Goal: Information Seeking & Learning: Learn about a topic

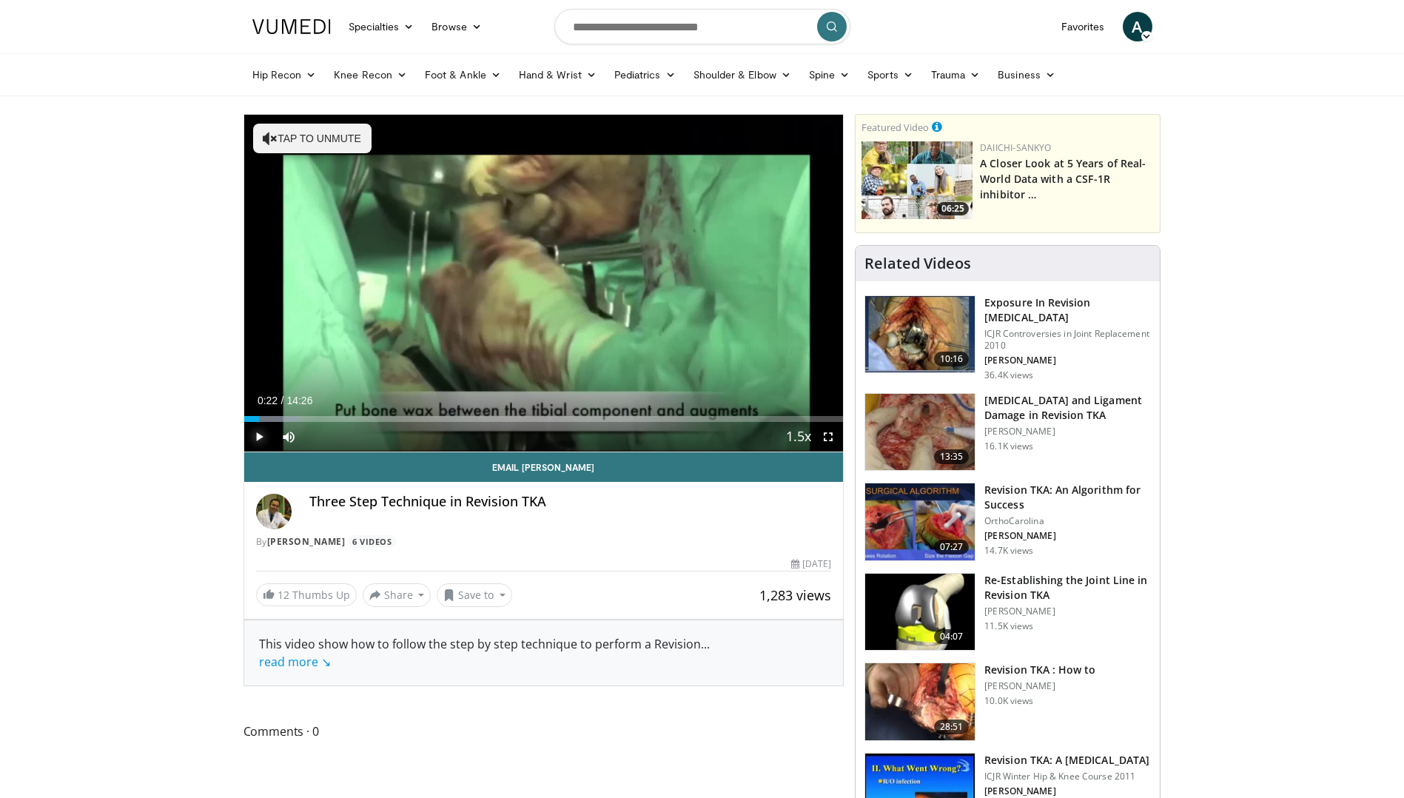
click at [252, 438] on span "Video Player" at bounding box center [259, 437] width 30 height 30
click at [258, 441] on span "Video Player" at bounding box center [259, 437] width 30 height 30
click at [254, 445] on span "Video Player" at bounding box center [259, 437] width 30 height 30
click at [252, 441] on span "Video Player" at bounding box center [259, 437] width 30 height 30
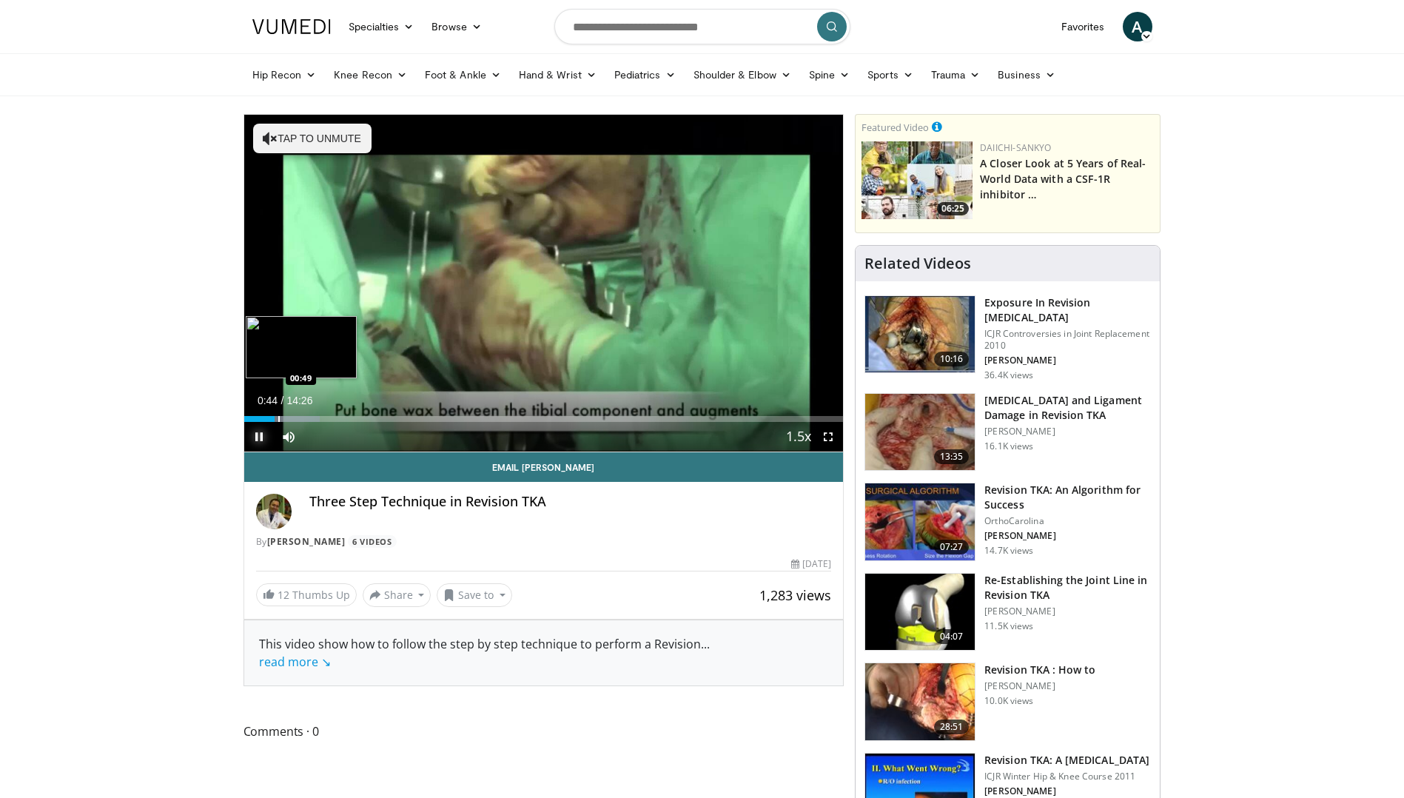
click at [278, 417] on div "Progress Bar" at bounding box center [278, 419] width 1 height 6
click at [292, 416] on div "Progress Bar" at bounding box center [292, 419] width 1 height 6
click at [325, 417] on div "Progress Bar" at bounding box center [325, 419] width 1 height 6
click at [320, 421] on div "Progress Bar" at bounding box center [320, 419] width 1 height 6
click at [312, 421] on div "01:47" at bounding box center [281, 419] width 75 height 6
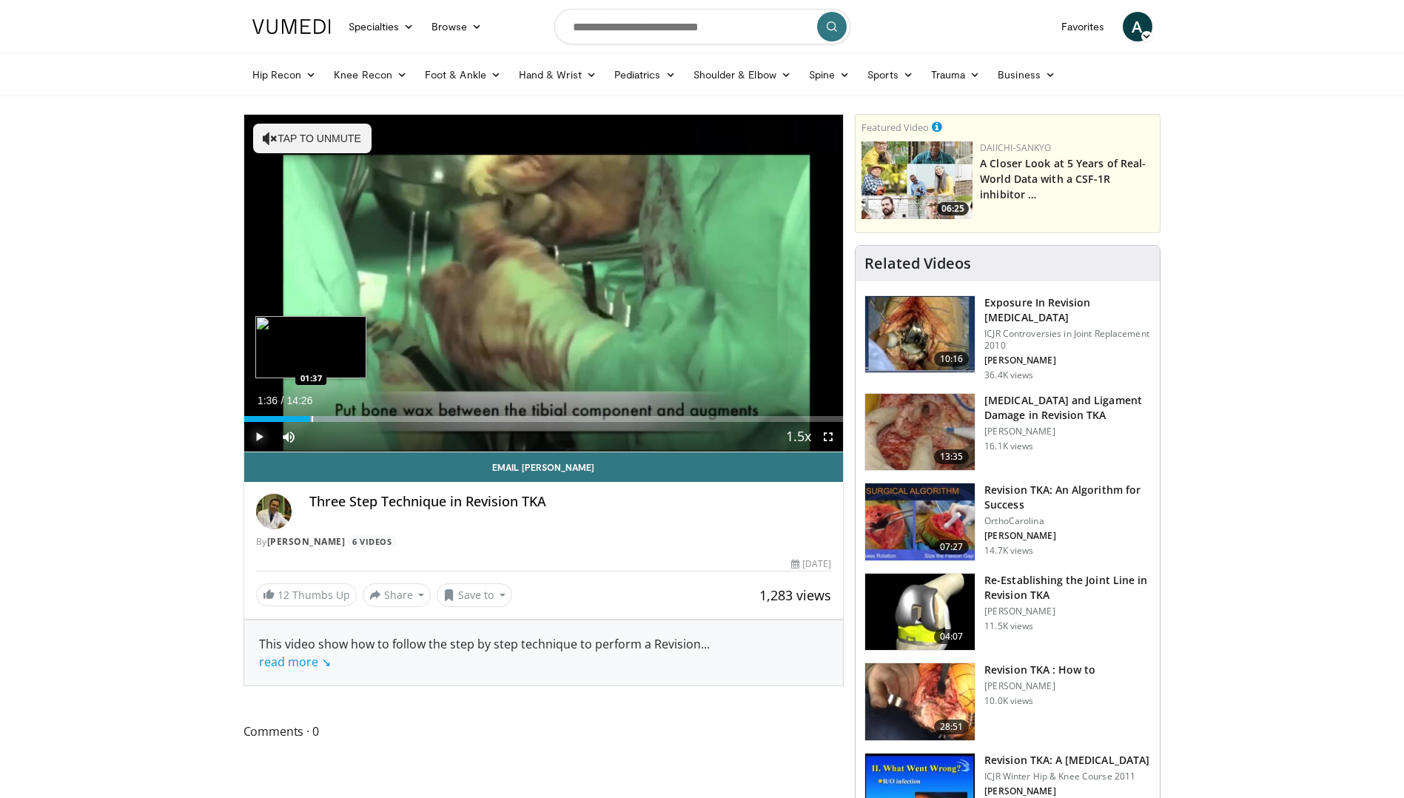
click at [312, 421] on div "Progress Bar" at bounding box center [312, 419] width 1 height 6
click at [262, 438] on span "Video Player" at bounding box center [259, 437] width 30 height 30
click at [360, 418] on div "Progress Bar" at bounding box center [360, 419] width 1 height 6
click at [365, 417] on div "Progress Bar" at bounding box center [365, 419] width 1 height 6
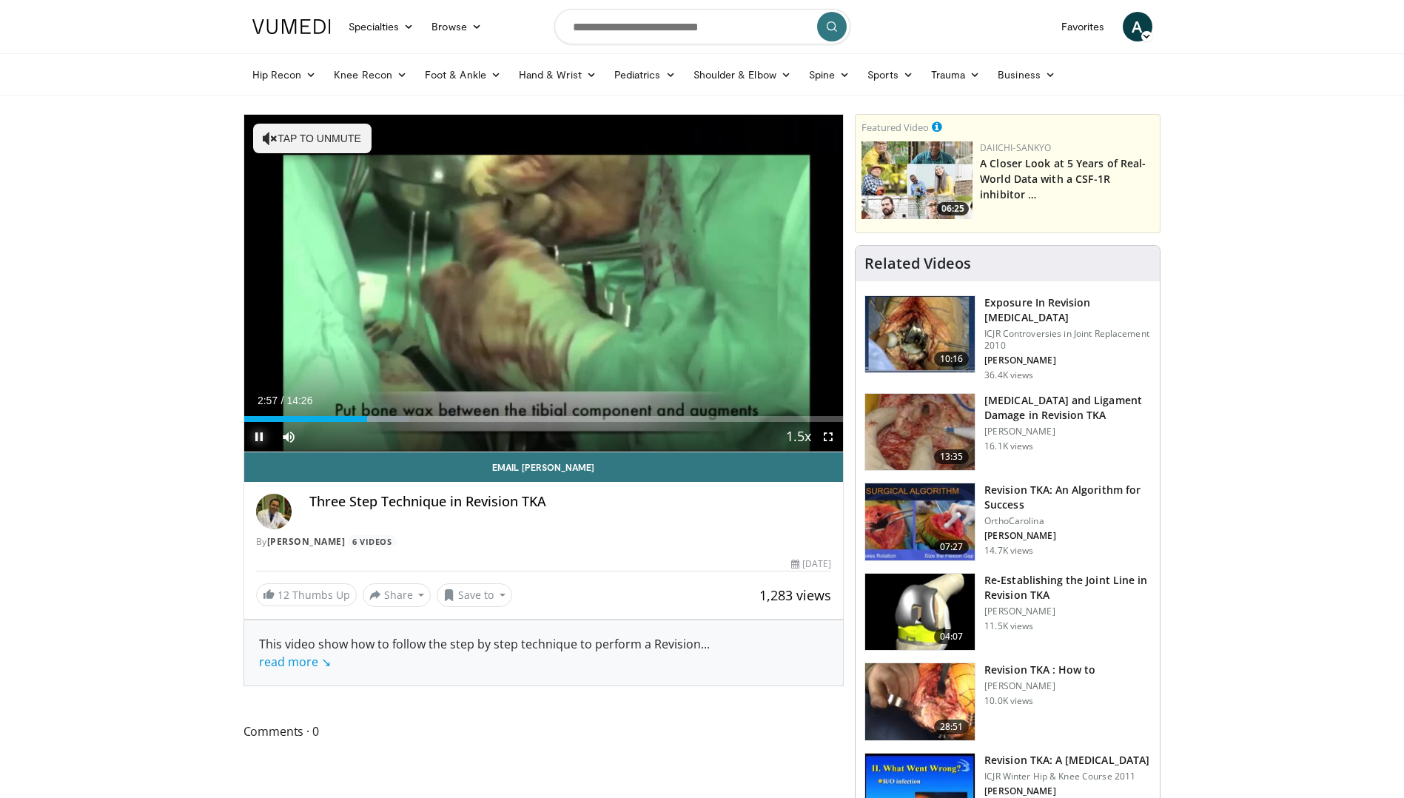
click at [258, 440] on span "Video Player" at bounding box center [259, 437] width 30 height 30
click at [391, 419] on div "Progress Bar" at bounding box center [391, 419] width 1 height 6
click at [400, 420] on div "Progress Bar" at bounding box center [400, 419] width 1 height 6
click at [443, 418] on div "Progress Bar" at bounding box center [443, 419] width 1 height 6
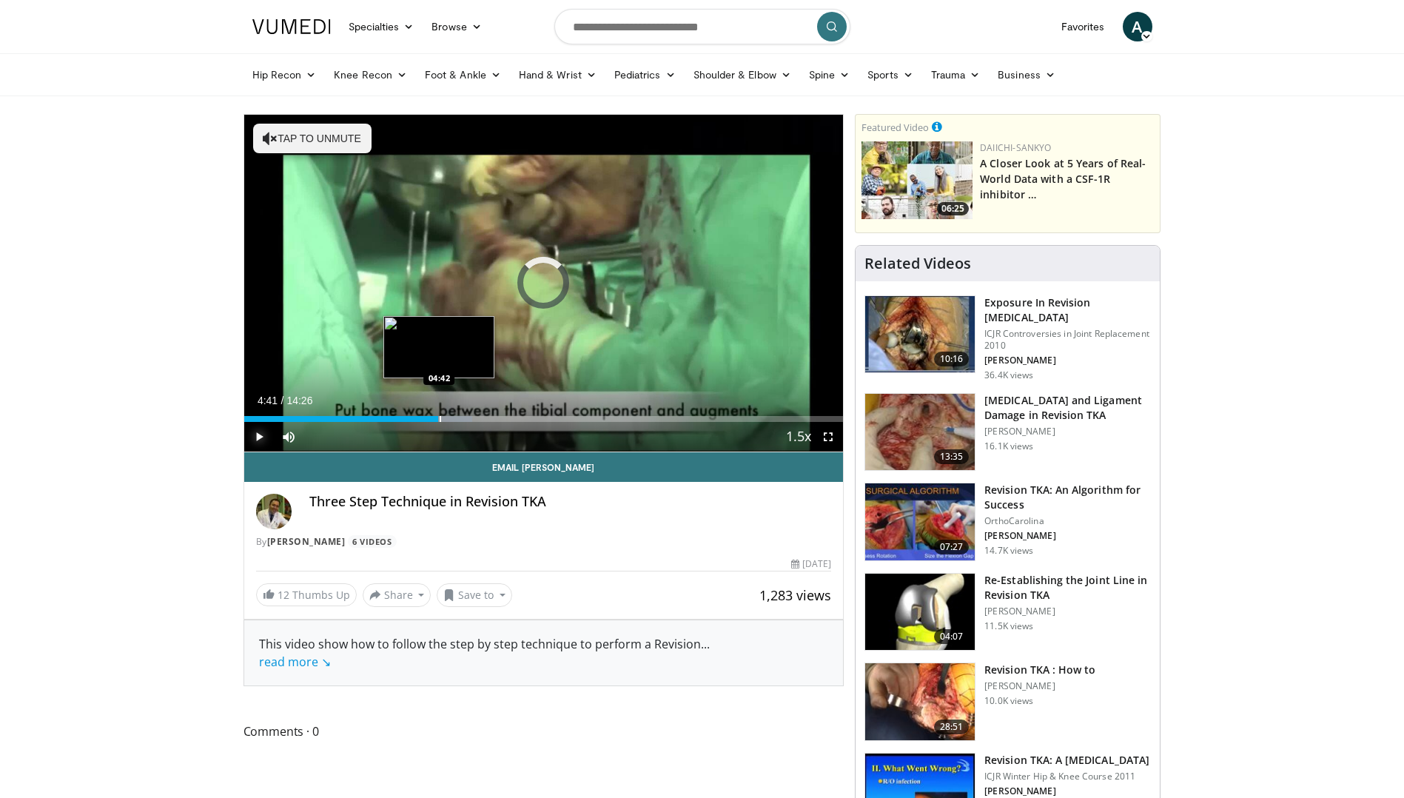
click at [440, 418] on div "Progress Bar" at bounding box center [440, 419] width 1 height 6
click at [451, 420] on div "Progress Bar" at bounding box center [451, 419] width 1 height 6
click at [463, 421] on div "Progress Bar" at bounding box center [463, 419] width 1 height 6
click at [472, 419] on div "Progress Bar" at bounding box center [472, 419] width 1 height 6
click at [479, 418] on div "10 seconds Tap to unmute" at bounding box center [543, 283] width 599 height 337
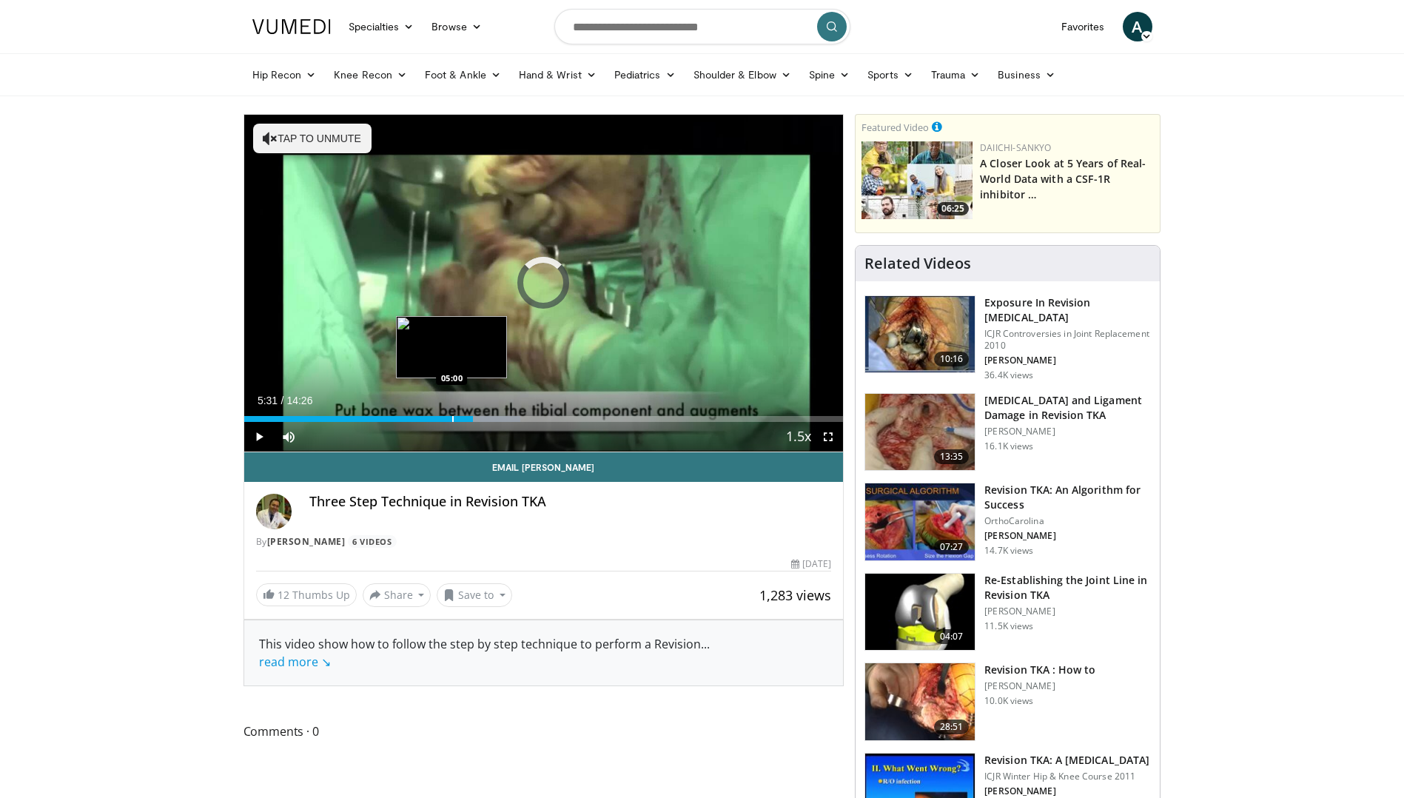
click at [452, 419] on div "Progress Bar" at bounding box center [452, 419] width 1 height 6
click at [477, 418] on div "Progress Bar" at bounding box center [477, 419] width 1 height 6
click at [256, 439] on span "Video Player" at bounding box center [259, 437] width 30 height 30
click at [480, 419] on div "Loaded : 46.10% 05:37 05:43" at bounding box center [543, 419] width 599 height 6
click at [488, 418] on div "Progress Bar" at bounding box center [488, 419] width 1 height 6
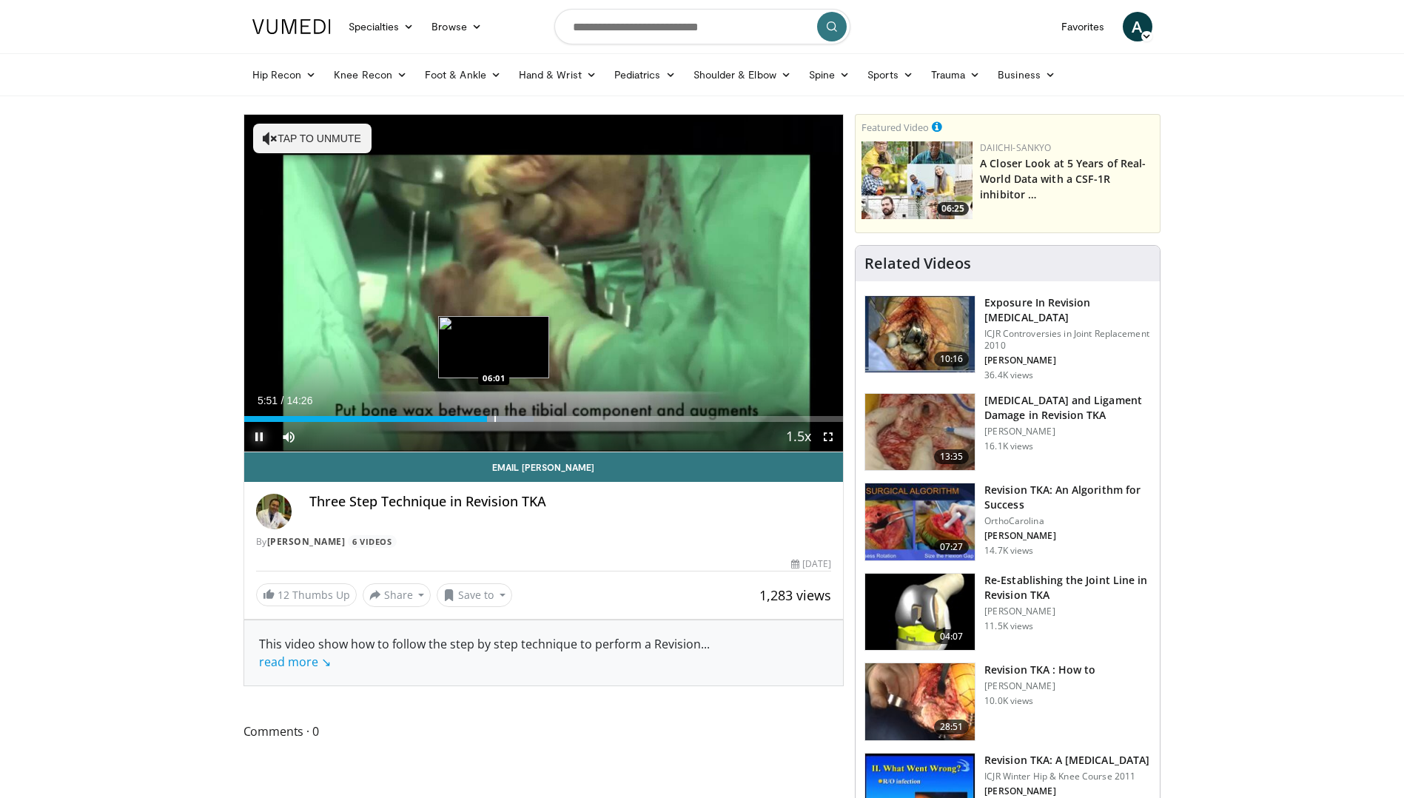
click at [494, 418] on div "Progress Bar" at bounding box center [494, 419] width 1 height 6
click at [532, 416] on div "Progress Bar" at bounding box center [532, 419] width 1 height 6
click at [557, 420] on div "Progress Bar" at bounding box center [557, 419] width 1 height 6
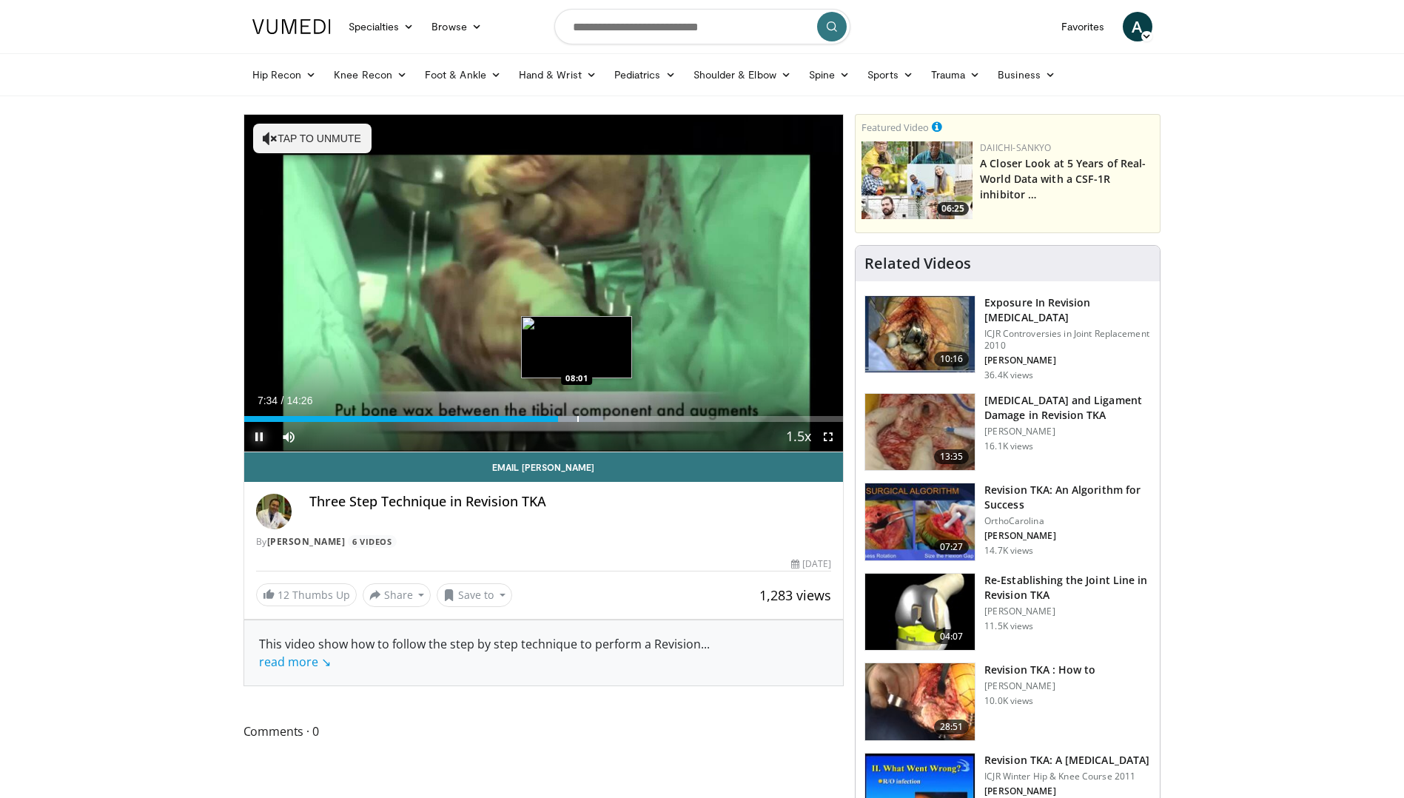
click at [577, 417] on div "Progress Bar" at bounding box center [577, 419] width 1 height 6
click at [594, 417] on div "Progress Bar" at bounding box center [594, 419] width 1 height 6
click at [642, 417] on video-js "**********" at bounding box center [543, 283] width 599 height 337
click at [639, 418] on div "Progress Bar" at bounding box center [639, 419] width 1 height 6
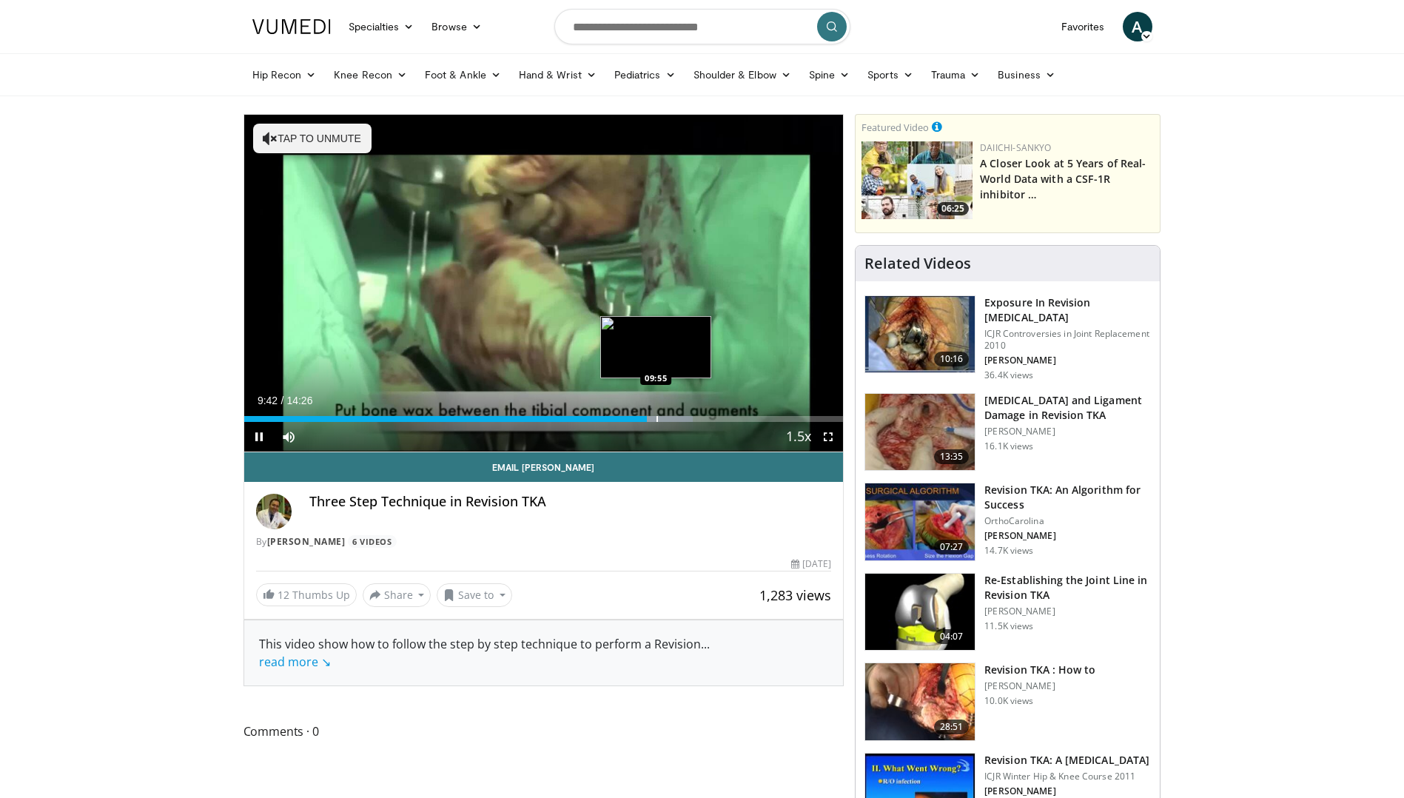
click at [654, 416] on div "Loaded : 74.92% 09:42 09:55" at bounding box center [543, 419] width 599 height 6
click at [246, 440] on span "Video Player" at bounding box center [259, 437] width 30 height 30
click at [260, 436] on span "Video Player" at bounding box center [259, 437] width 30 height 30
click at [668, 418] on div "Progress Bar" at bounding box center [668, 419] width 1 height 6
click at [673, 417] on div "Progress Bar" at bounding box center [673, 419] width 1 height 6
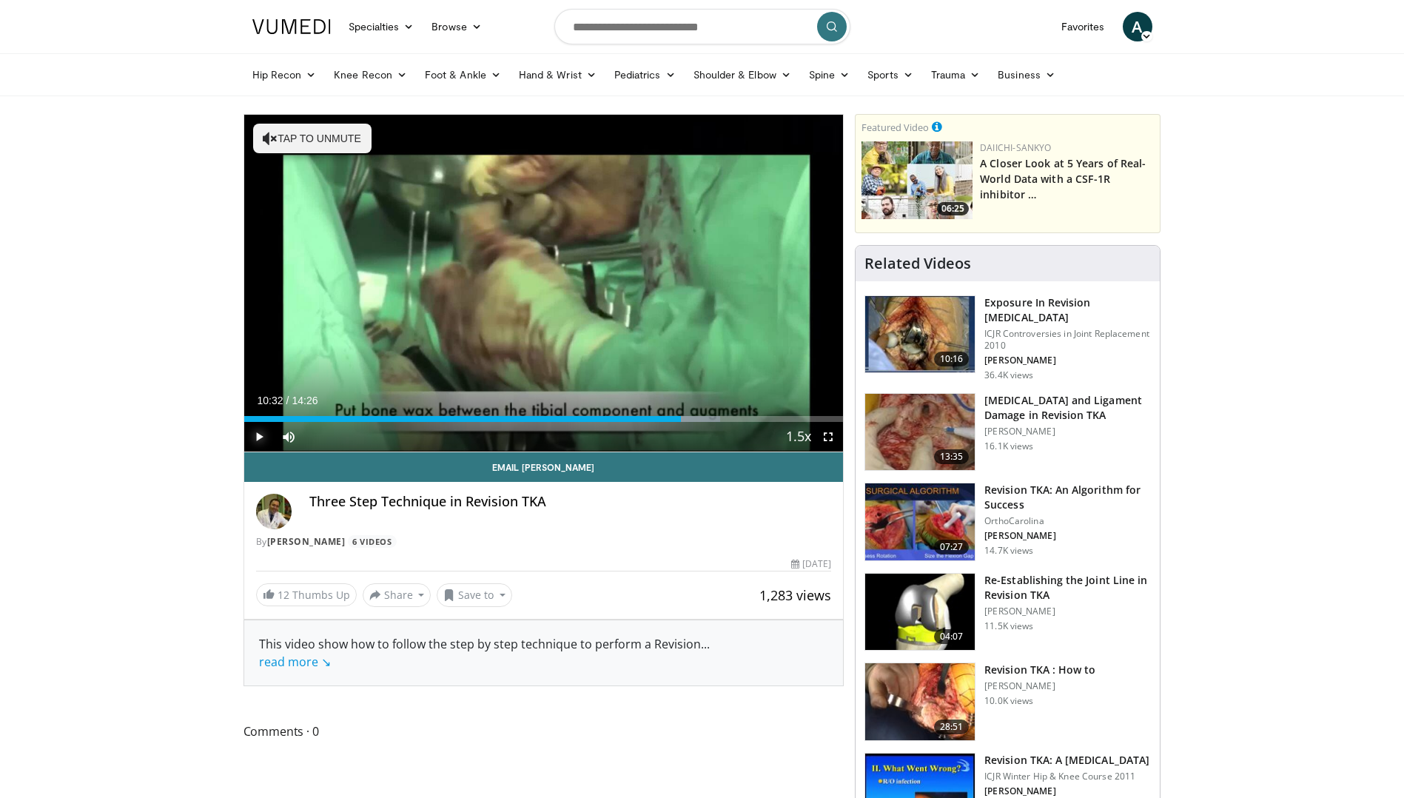
click at [681, 416] on div "Progress Bar" at bounding box center [681, 419] width 1 height 6
click at [689, 416] on div "Progress Bar" at bounding box center [689, 419] width 1 height 6
click at [701, 418] on div "Progress Bar" at bounding box center [701, 419] width 1 height 6
click at [705, 418] on div "Progress Bar" at bounding box center [705, 419] width 1 height 6
click at [716, 417] on div "Progress Bar" at bounding box center [716, 419] width 1 height 6
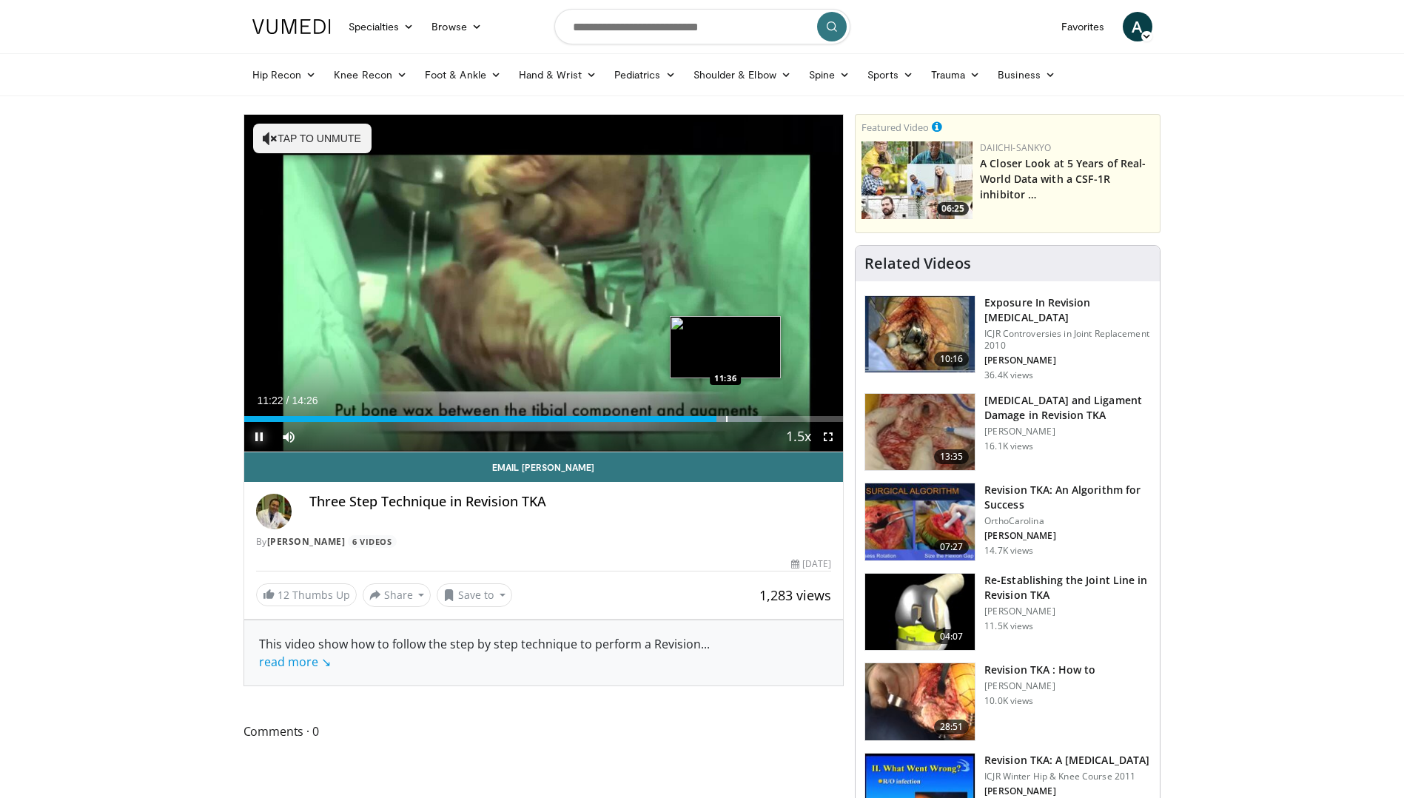
click at [726, 417] on div "Progress Bar" at bounding box center [726, 419] width 1 height 6
click at [254, 434] on span "Video Player" at bounding box center [259, 437] width 30 height 30
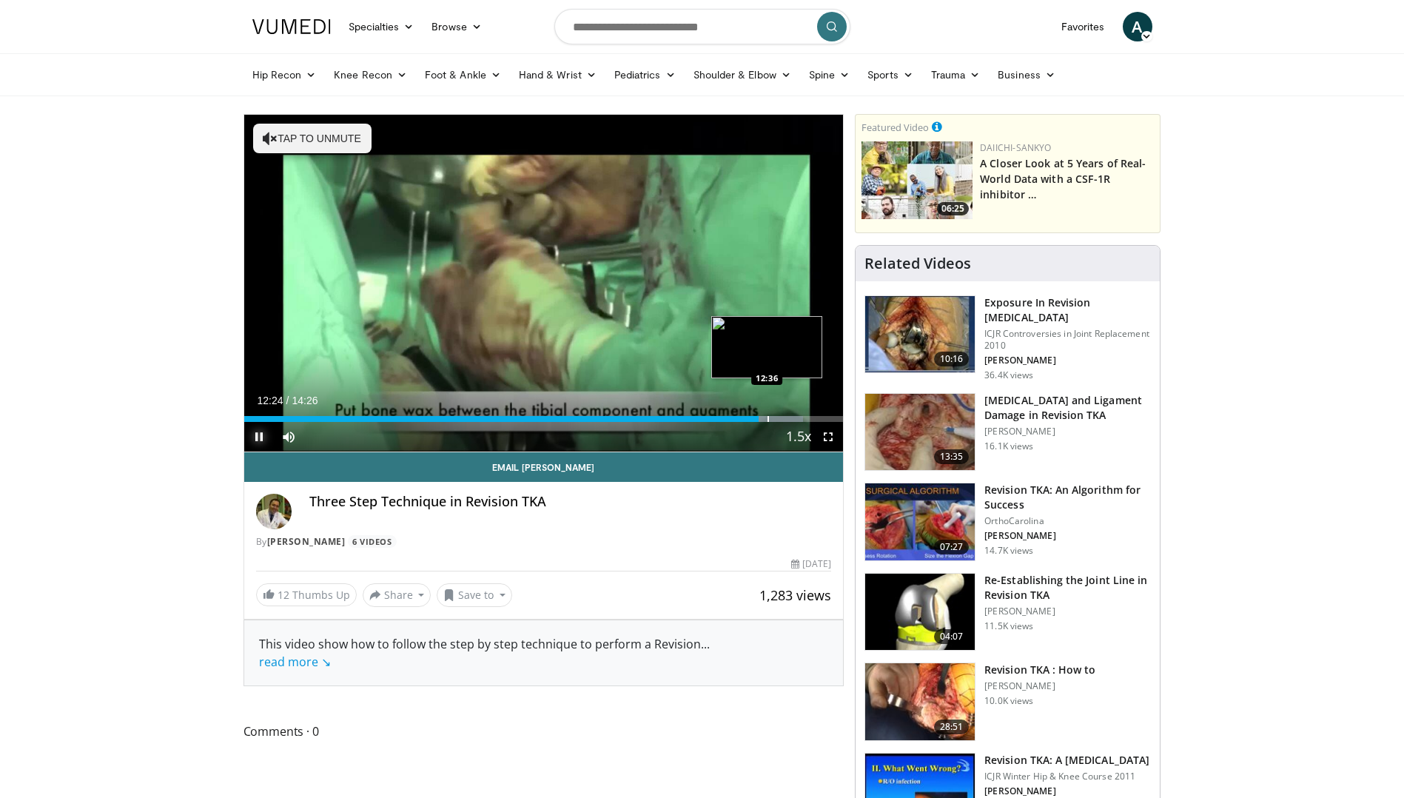
click at [768, 416] on div "Progress Bar" at bounding box center [768, 419] width 1 height 6
click at [255, 433] on span "Video Player" at bounding box center [259, 437] width 30 height 30
click at [802, 417] on div "Progress Bar" at bounding box center [802, 419] width 1 height 6
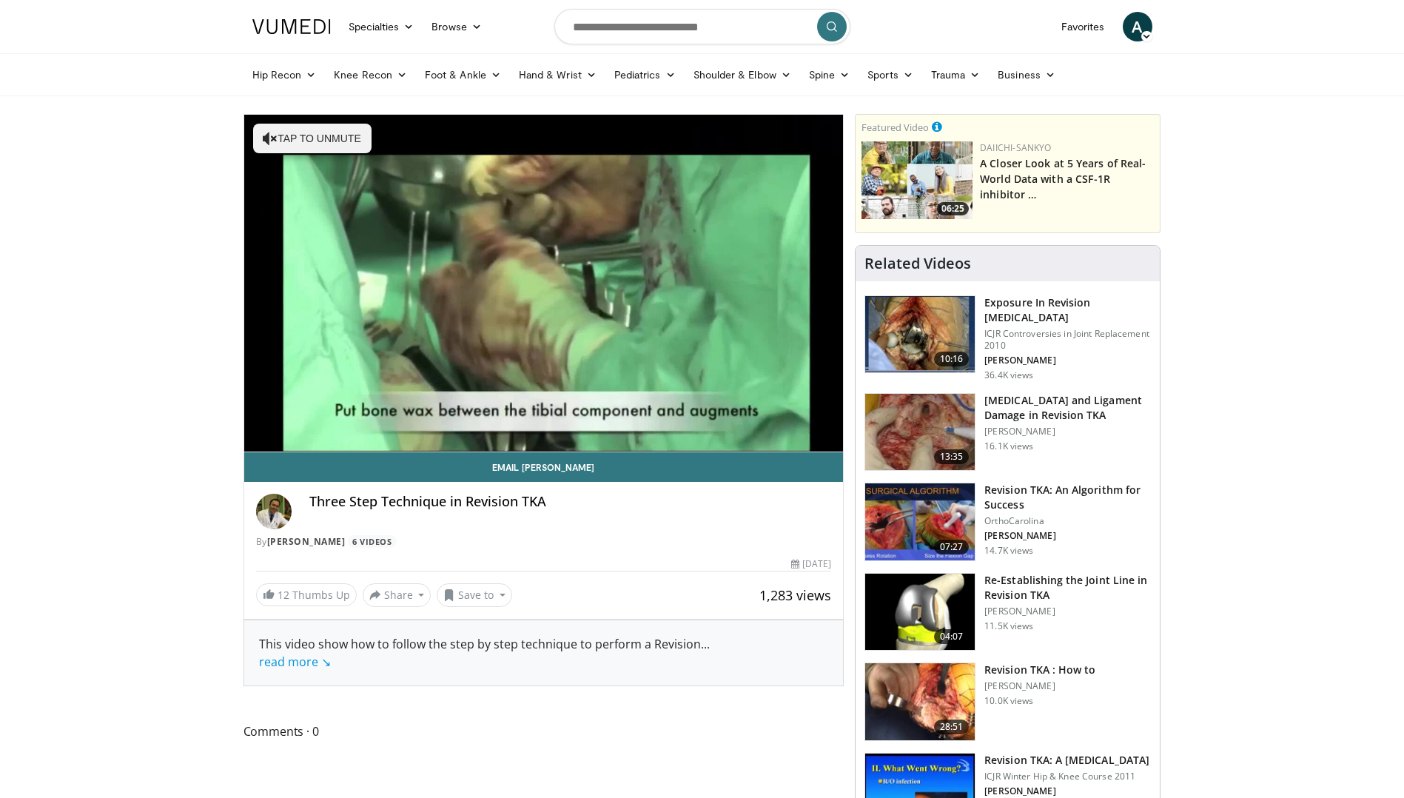
click at [1015, 497] on h3 "Revision TKA: An Algorithm for Success" at bounding box center [1067, 498] width 167 height 30
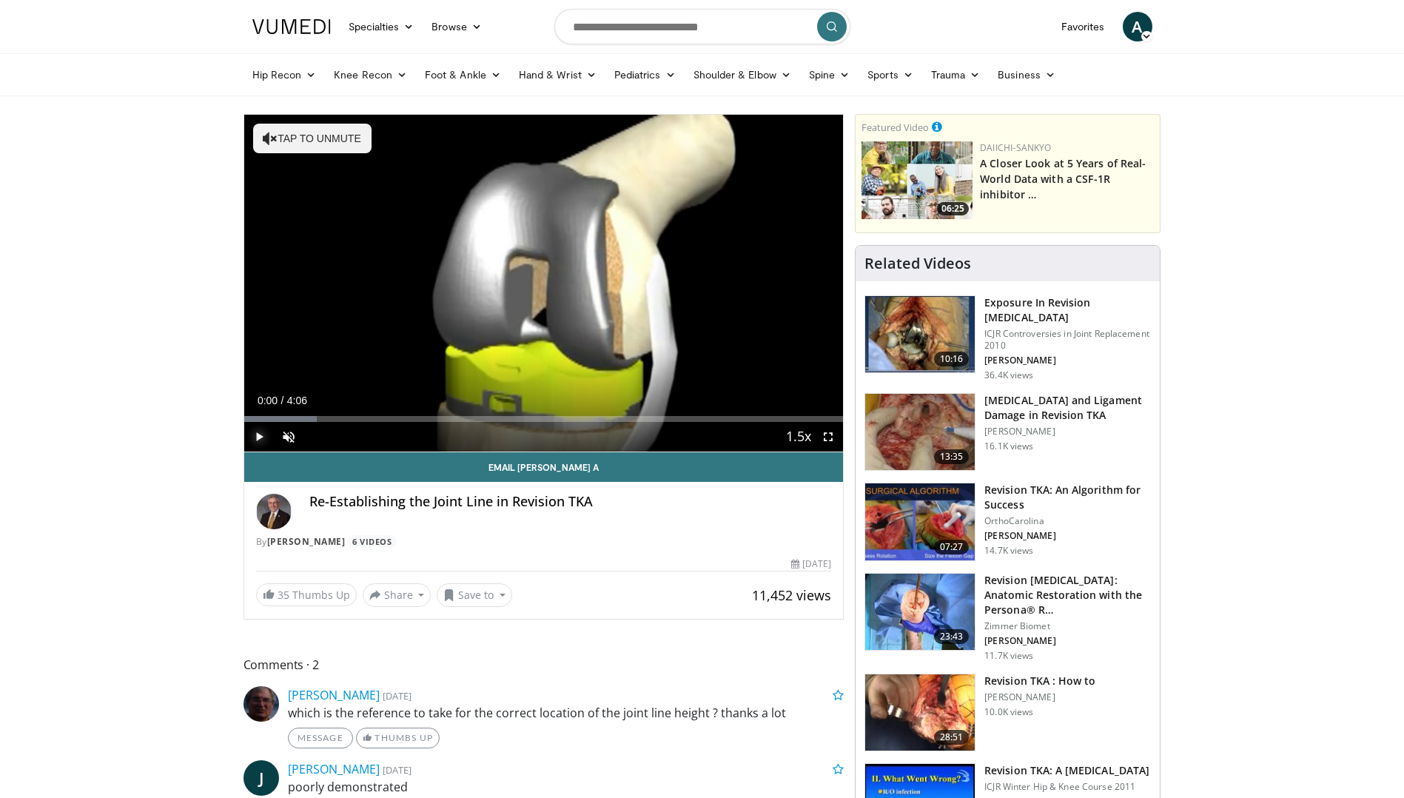
click at [261, 437] on span "Video Player" at bounding box center [259, 437] width 30 height 30
click at [281, 437] on span "Video Player" at bounding box center [289, 437] width 30 height 30
click at [259, 441] on span "Video Player" at bounding box center [259, 437] width 30 height 30
click at [252, 437] on span "Video Player" at bounding box center [259, 437] width 30 height 30
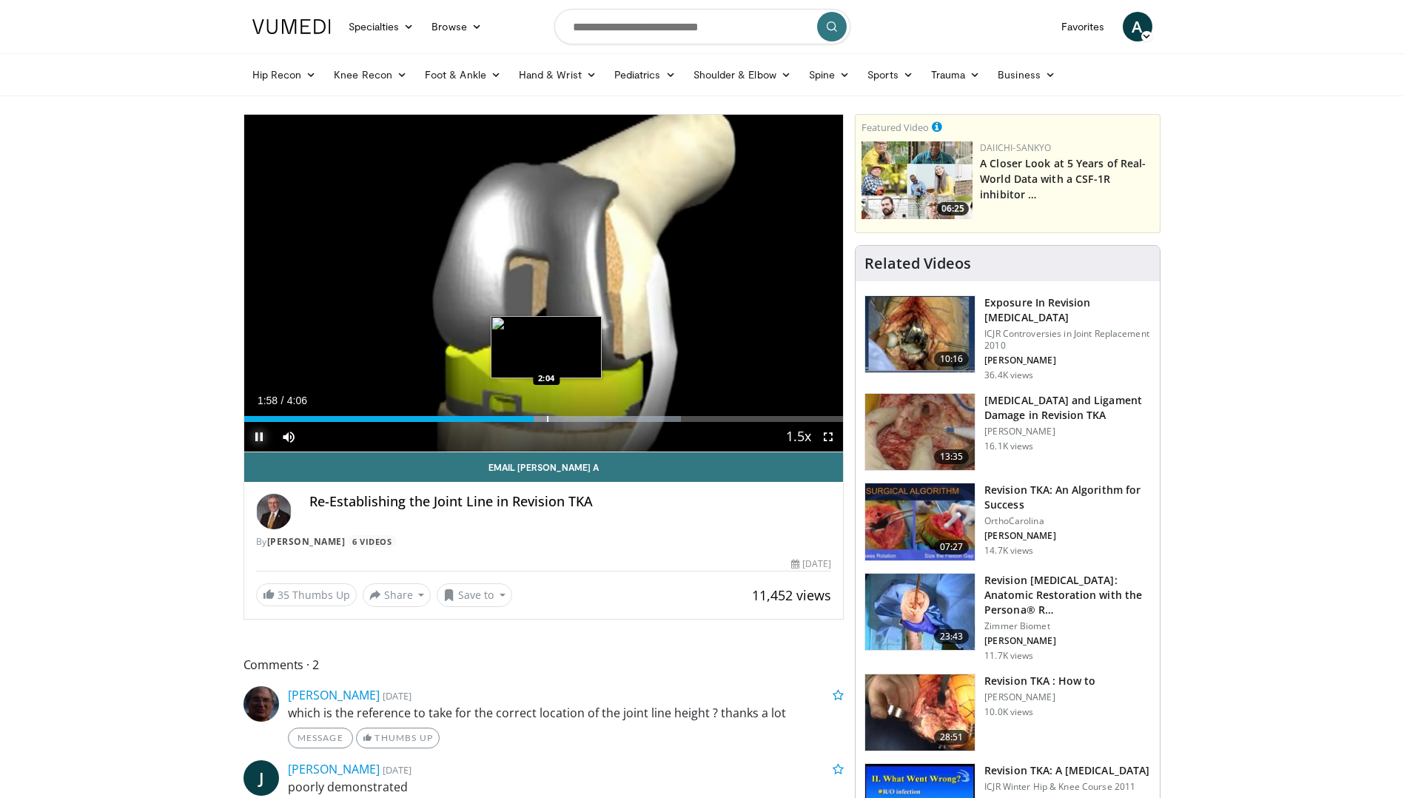
click at [547, 417] on div "Progress Bar" at bounding box center [547, 419] width 1 height 6
click at [581, 412] on div "Loaded : 73.09% 2:05 2:17" at bounding box center [543, 415] width 599 height 14
click at [609, 412] on div "Loaded : 77.15% 2:19 2:30" at bounding box center [543, 415] width 599 height 14
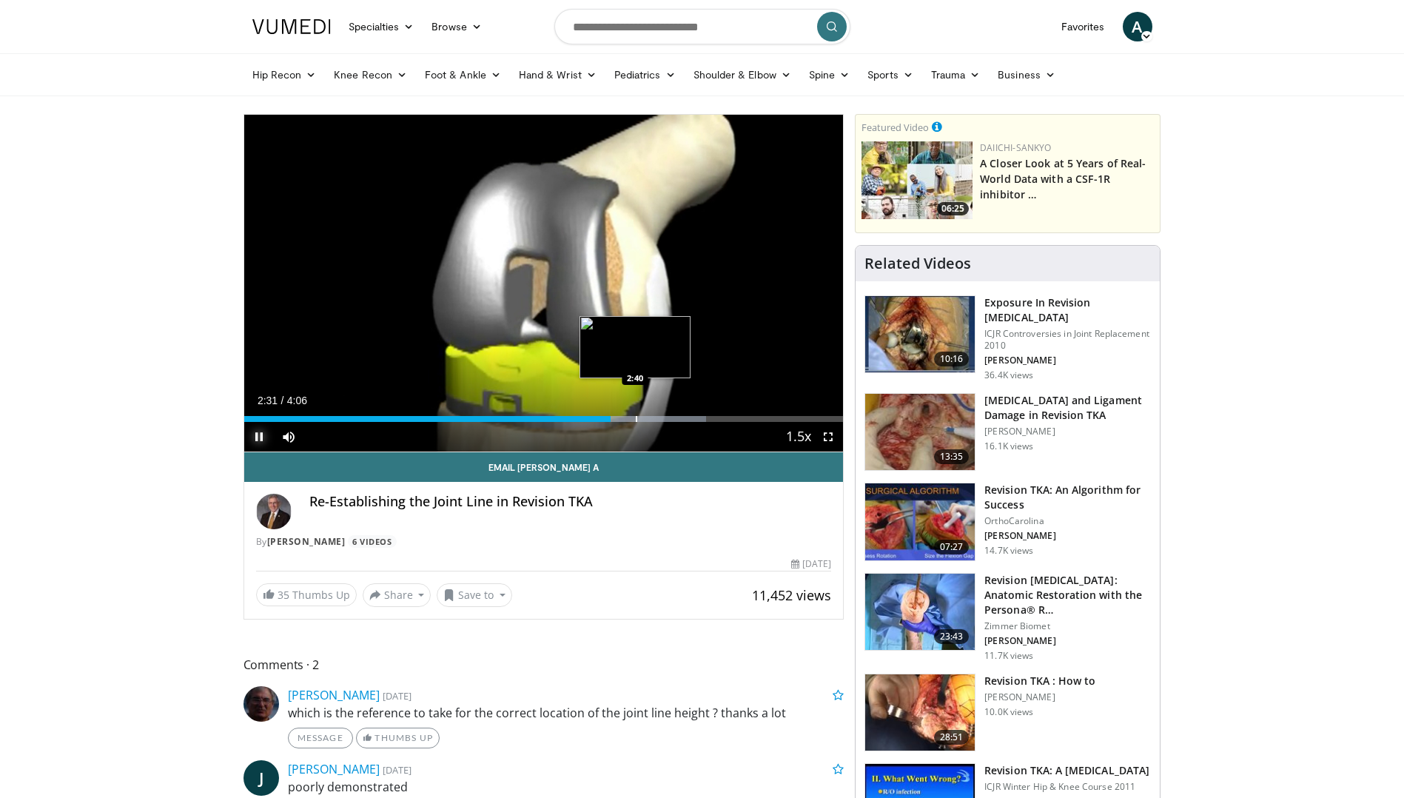
click at [635, 414] on div "Loaded : 77.15% 2:31 2:40" at bounding box center [543, 415] width 599 height 14
click at [667, 416] on div "Loaded : 89.33% 2:44 2:52" at bounding box center [543, 419] width 599 height 6
click at [685, 416] on div "Loaded : 93.39% 2:55 2:59" at bounding box center [543, 419] width 599 height 6
click at [711, 417] on div "Progress Bar" at bounding box center [711, 419] width 1 height 6
click at [733, 421] on div "Progress Bar" at bounding box center [733, 419] width 1 height 6
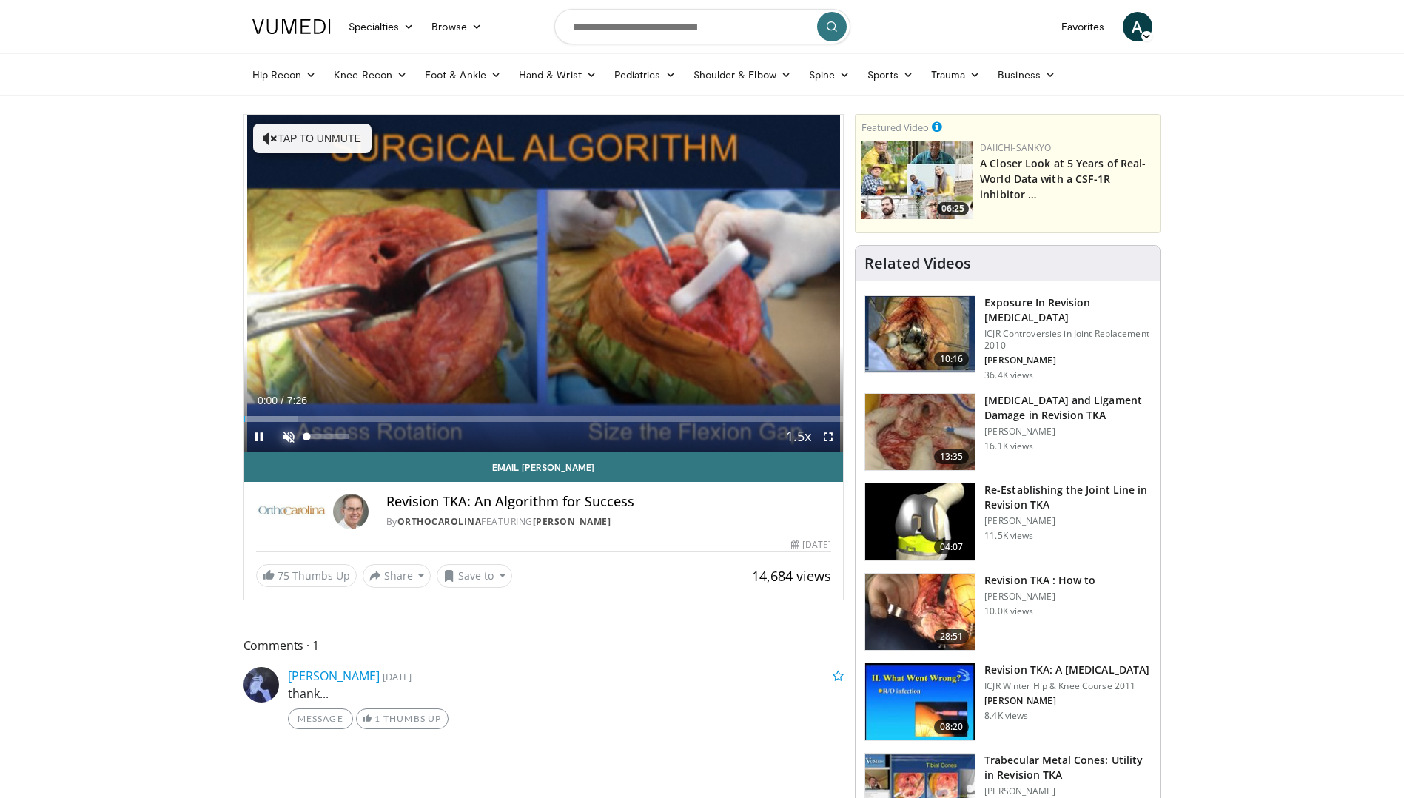
click at [286, 434] on span "Video Player" at bounding box center [289, 437] width 30 height 30
click at [260, 435] on span "Video Player" at bounding box center [259, 437] width 30 height 30
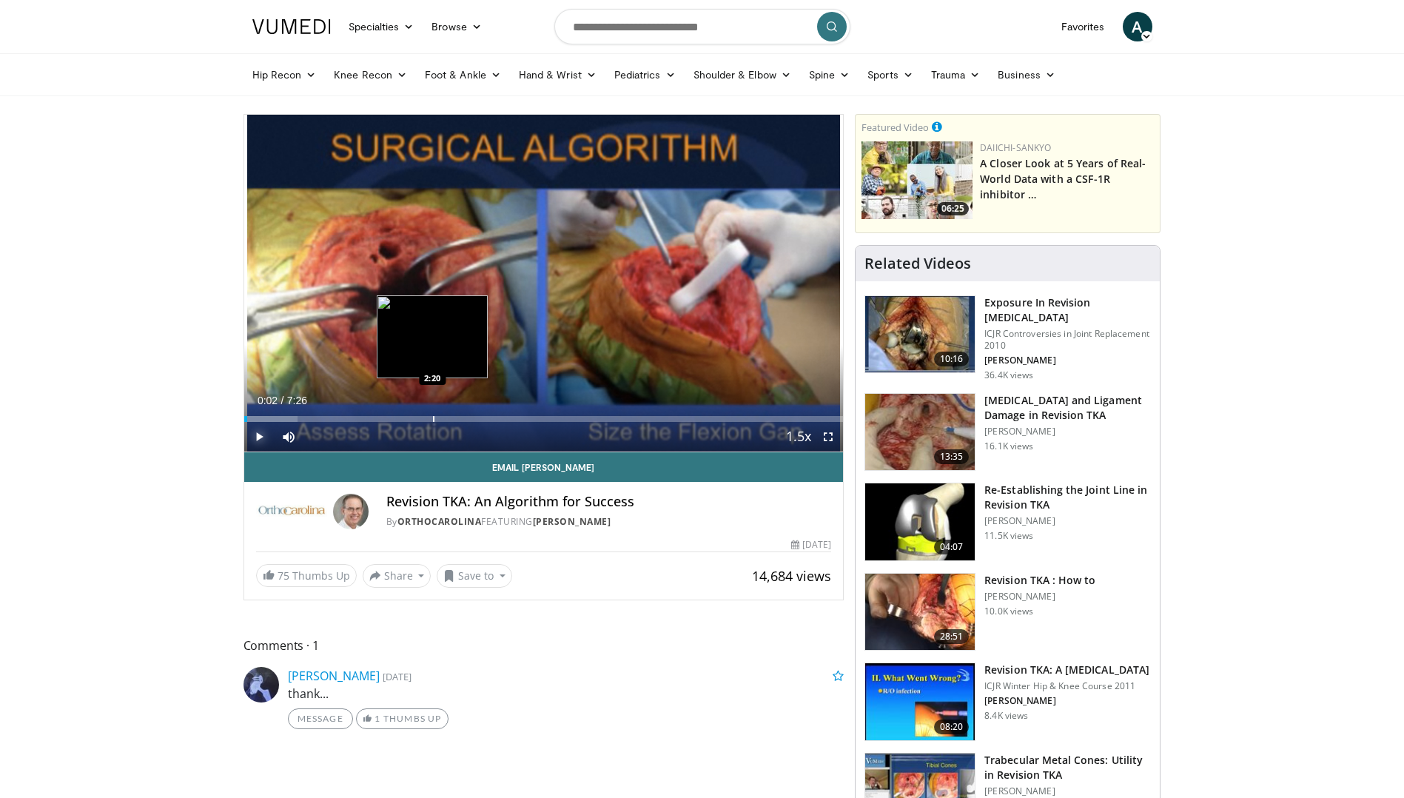
click at [432, 408] on div "Loaded : 8.94% 0:02 2:20" at bounding box center [543, 415] width 599 height 14
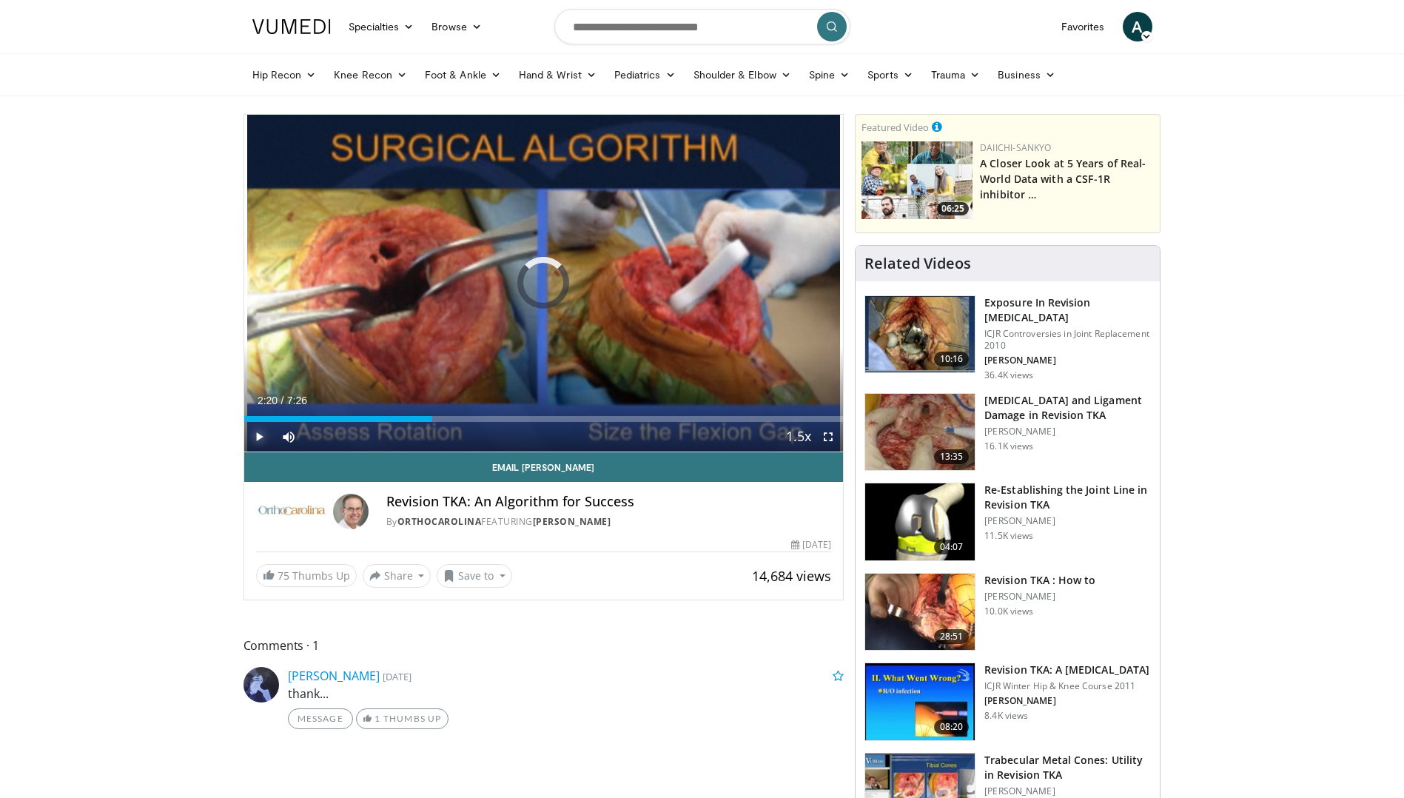
click at [257, 439] on span "Video Player" at bounding box center [259, 437] width 30 height 30
click at [514, 414] on div "Loaded : 46.98% 2:24 3:22" at bounding box center [543, 415] width 599 height 14
click at [258, 435] on span "Video Player" at bounding box center [259, 437] width 30 height 30
click at [565, 416] on div "Loaded : 60.41% 3:28 3:59" at bounding box center [543, 419] width 599 height 6
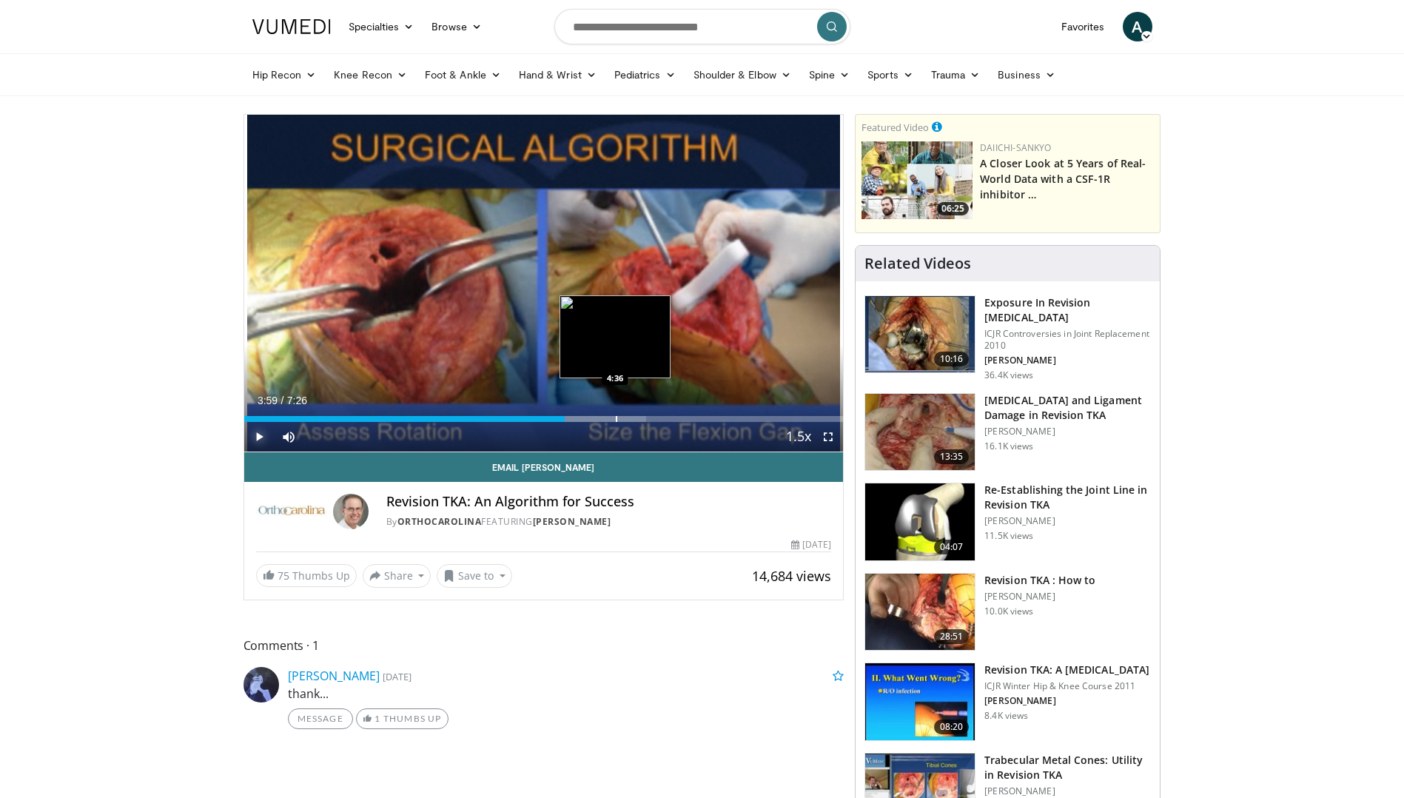
click at [615, 413] on div "Loaded : 67.12% 3:59 4:36" at bounding box center [543, 415] width 599 height 14
click at [629, 417] on div "Progress Bar" at bounding box center [629, 419] width 1 height 6
click at [654, 412] on div "Loaded : 78.31% 4:46 5:04" at bounding box center [543, 415] width 599 height 14
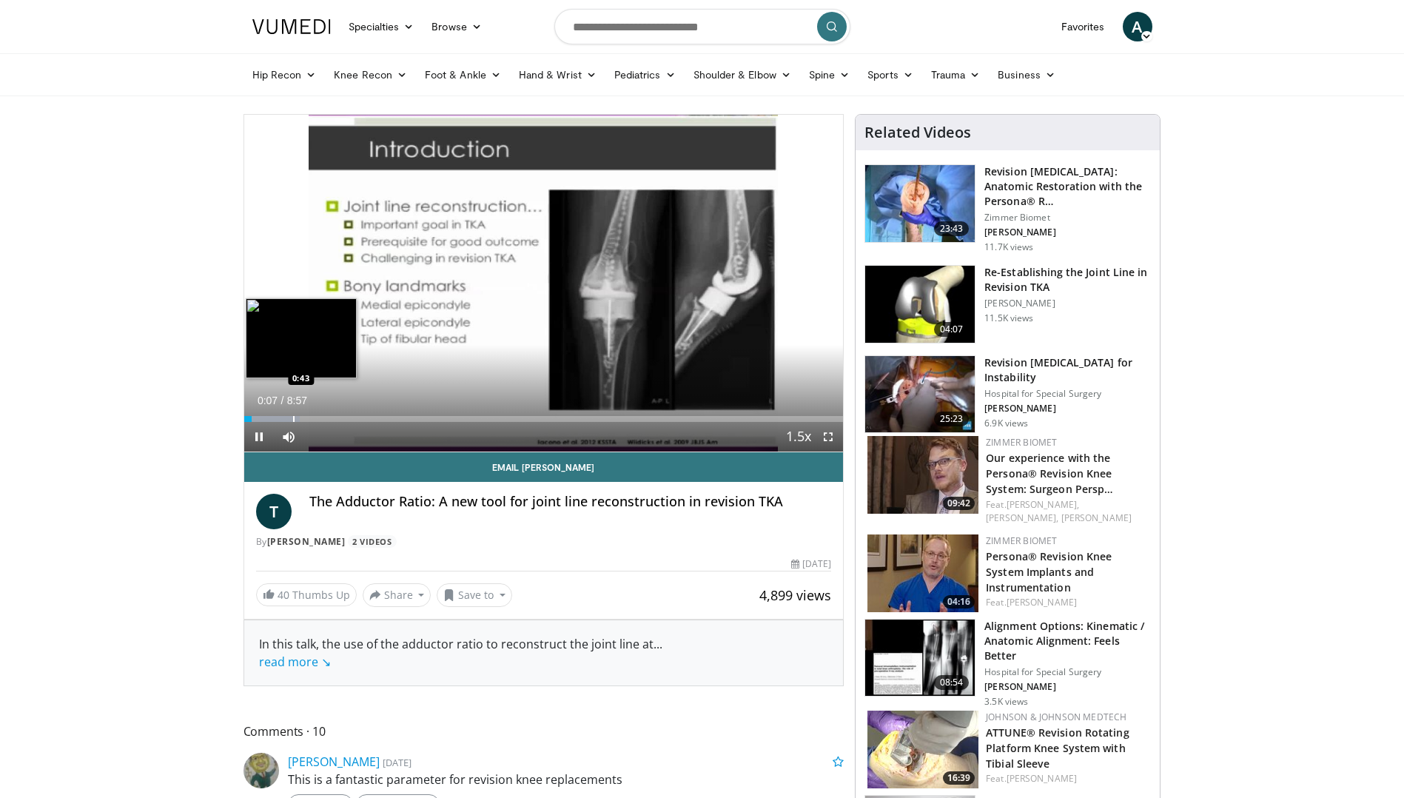
click at [293, 412] on div "Loaded : 9.27% 0:07 0:43" at bounding box center [543, 415] width 599 height 14
click at [264, 444] on span "Video Player" at bounding box center [259, 437] width 30 height 30
click at [258, 434] on span "Video Player" at bounding box center [259, 437] width 30 height 30
click at [315, 418] on div "Progress Bar" at bounding box center [315, 419] width 1 height 6
click at [331, 418] on div "Progress Bar" at bounding box center [329, 419] width 95 height 6
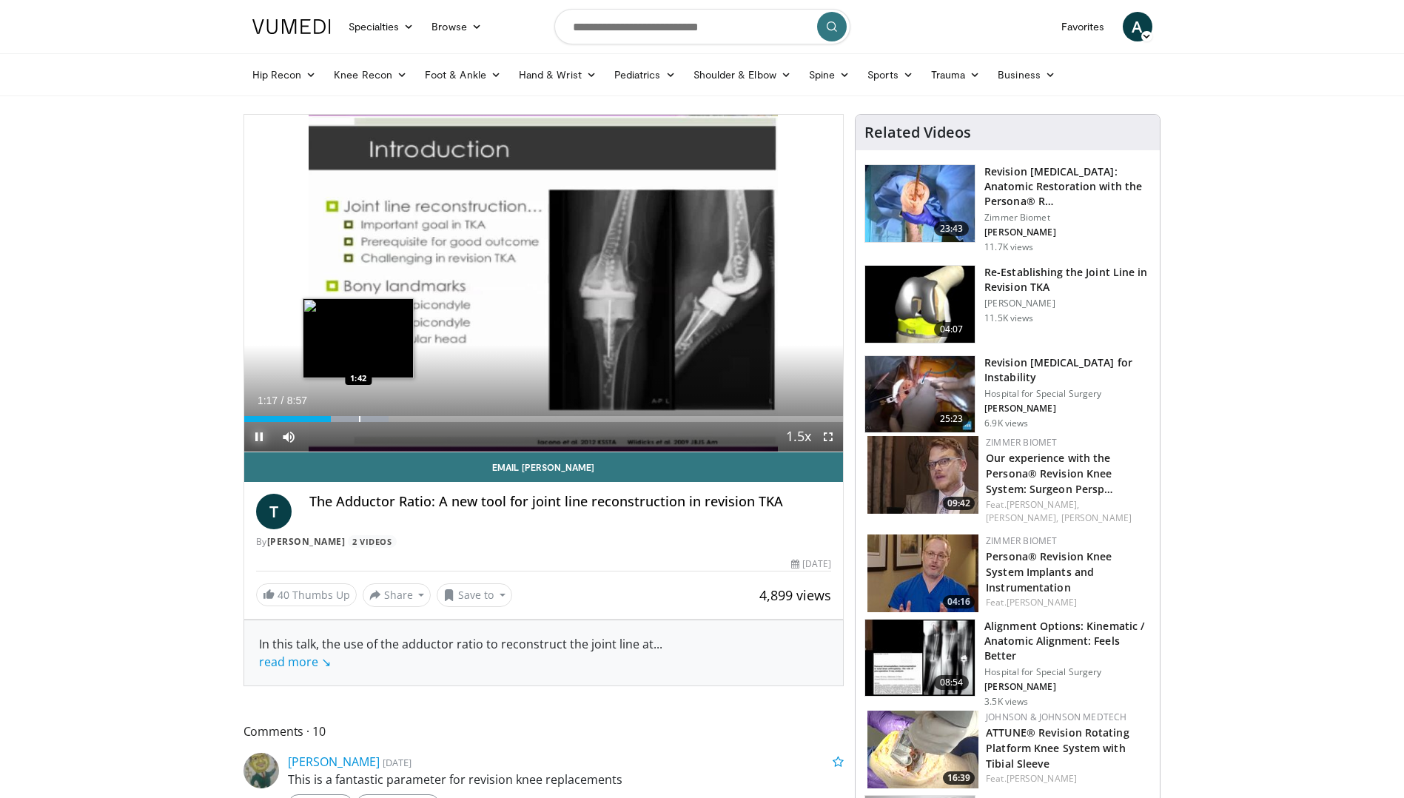
click at [359, 418] on div "Progress Bar" at bounding box center [359, 419] width 1 height 6
click at [348, 417] on div "Progress Bar" at bounding box center [348, 419] width 1 height 6
click at [352, 417] on div "Progress Bar" at bounding box center [352, 419] width 1 height 6
click at [259, 437] on span "Video Player" at bounding box center [259, 437] width 30 height 30
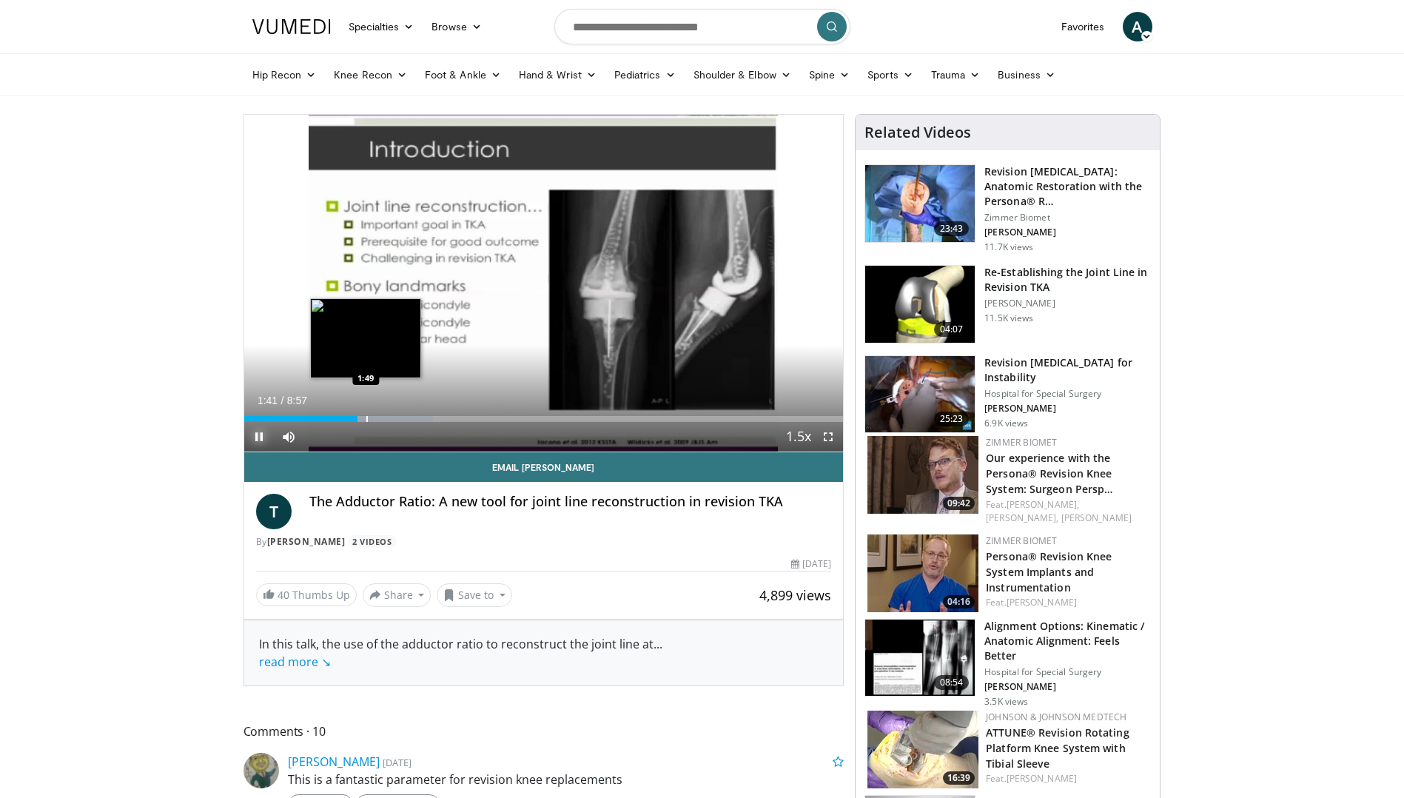
click at [366, 417] on div "Progress Bar" at bounding box center [366, 419] width 1 height 6
click at [389, 417] on div "Progress Bar" at bounding box center [389, 419] width 1 height 6
click at [412, 417] on div "Progress Bar" at bounding box center [412, 419] width 1 height 6
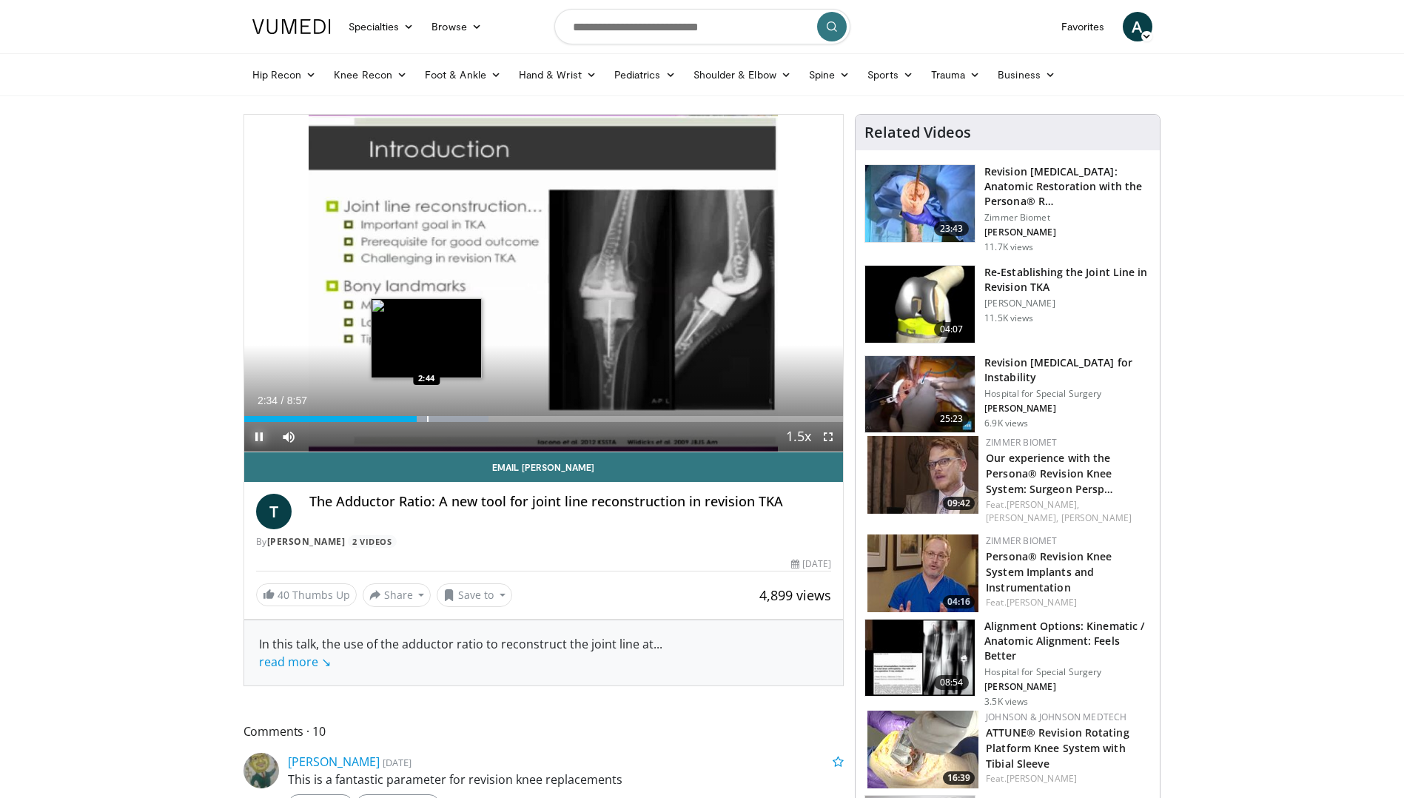
click at [427, 418] on div "Progress Bar" at bounding box center [427, 419] width 1 height 6
click at [434, 419] on div "Progress Bar" at bounding box center [434, 419] width 1 height 6
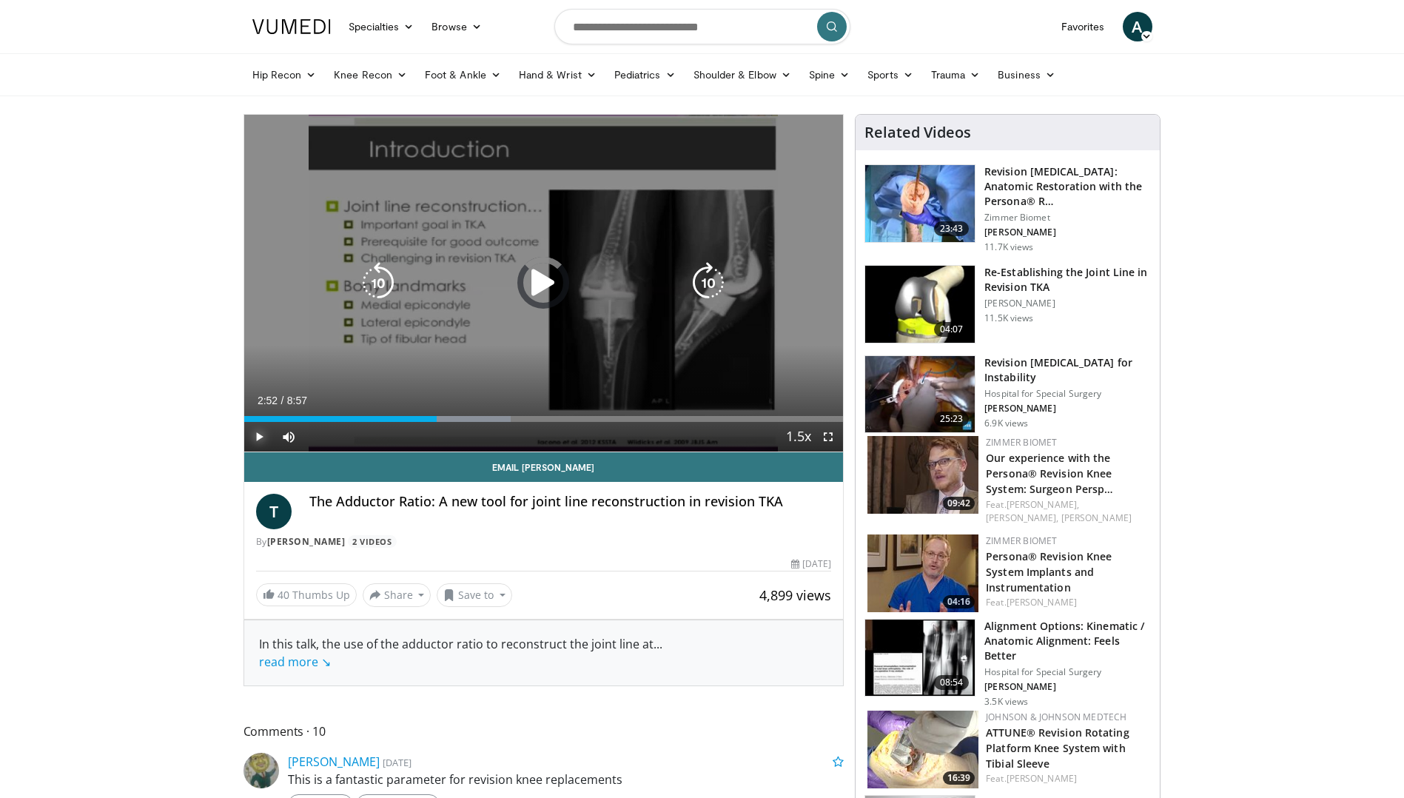
click at [450, 419] on div "Progress Bar" at bounding box center [456, 419] width 109 height 6
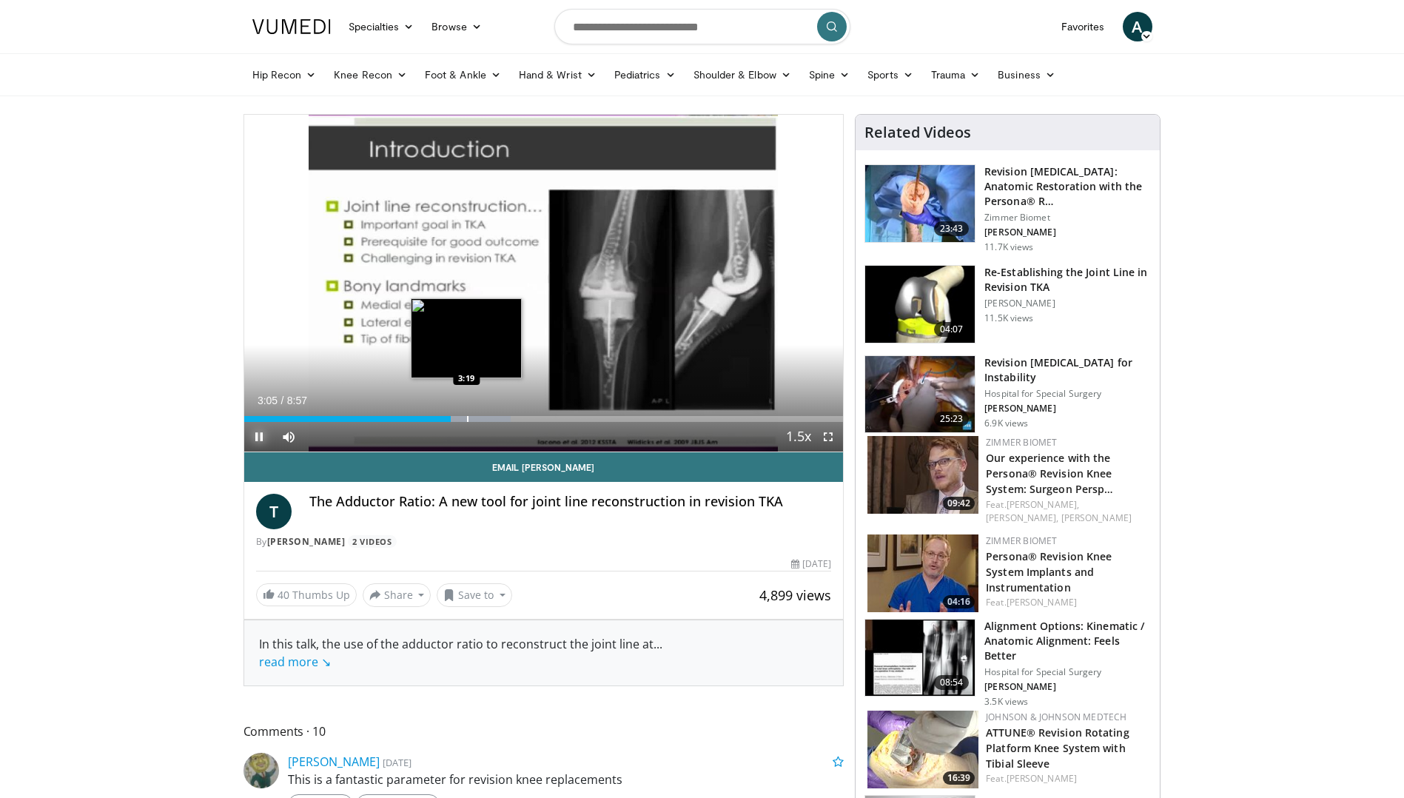
click at [468, 419] on div "Progress Bar" at bounding box center [467, 419] width 1 height 6
click at [510, 416] on div "Progress Bar" at bounding box center [509, 419] width 1 height 6
click at [520, 416] on div "Progress Bar" at bounding box center [520, 419] width 1 height 6
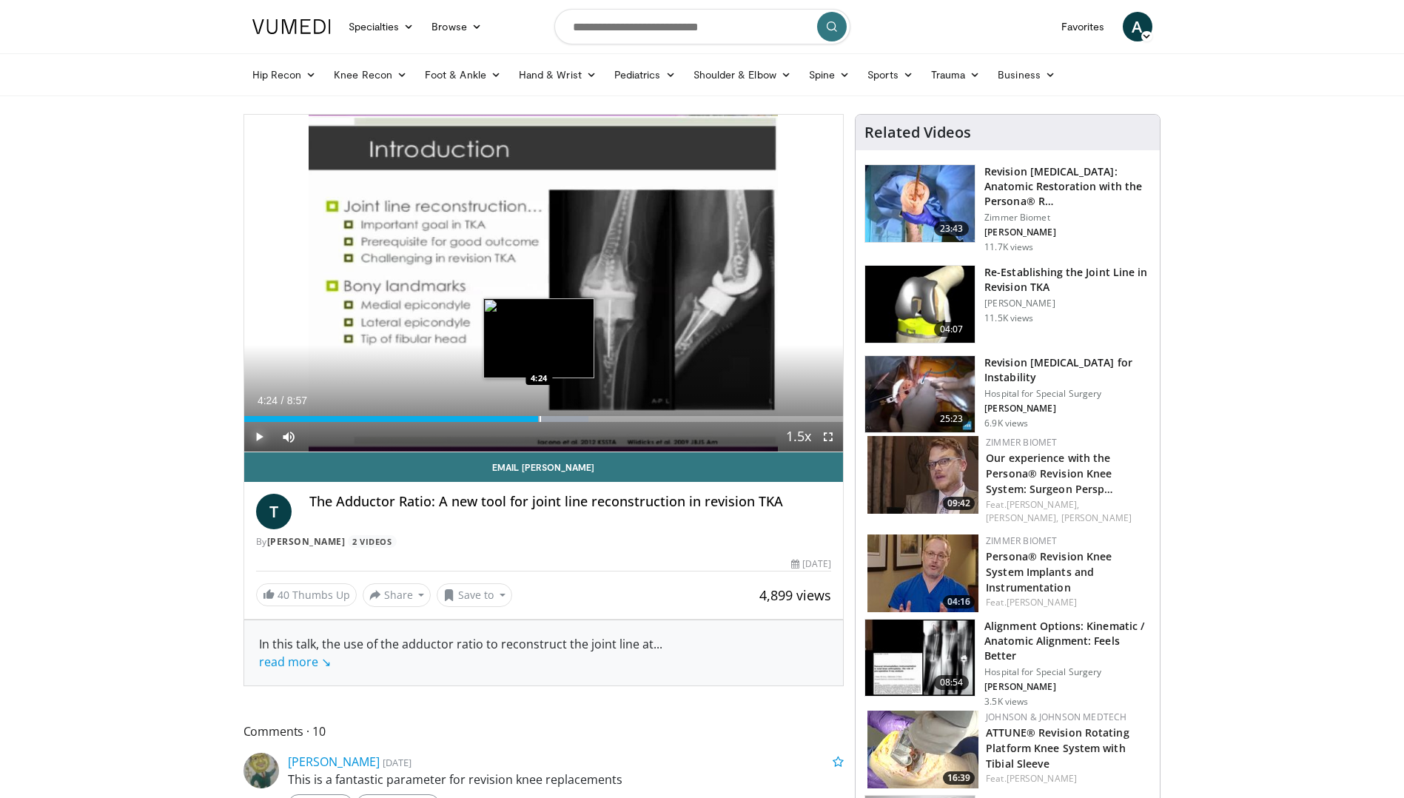
click at [540, 417] on div "Progress Bar" at bounding box center [540, 419] width 1 height 6
click at [565, 414] on div "Loaded : 63.10% 4:38 4:48" at bounding box center [543, 415] width 599 height 14
click at [575, 417] on div "Progress Bar" at bounding box center [575, 419] width 1 height 6
click at [583, 417] on div "Progress Bar" at bounding box center [583, 419] width 1 height 6
click at [605, 417] on div "Progress Bar" at bounding box center [605, 419] width 1 height 6
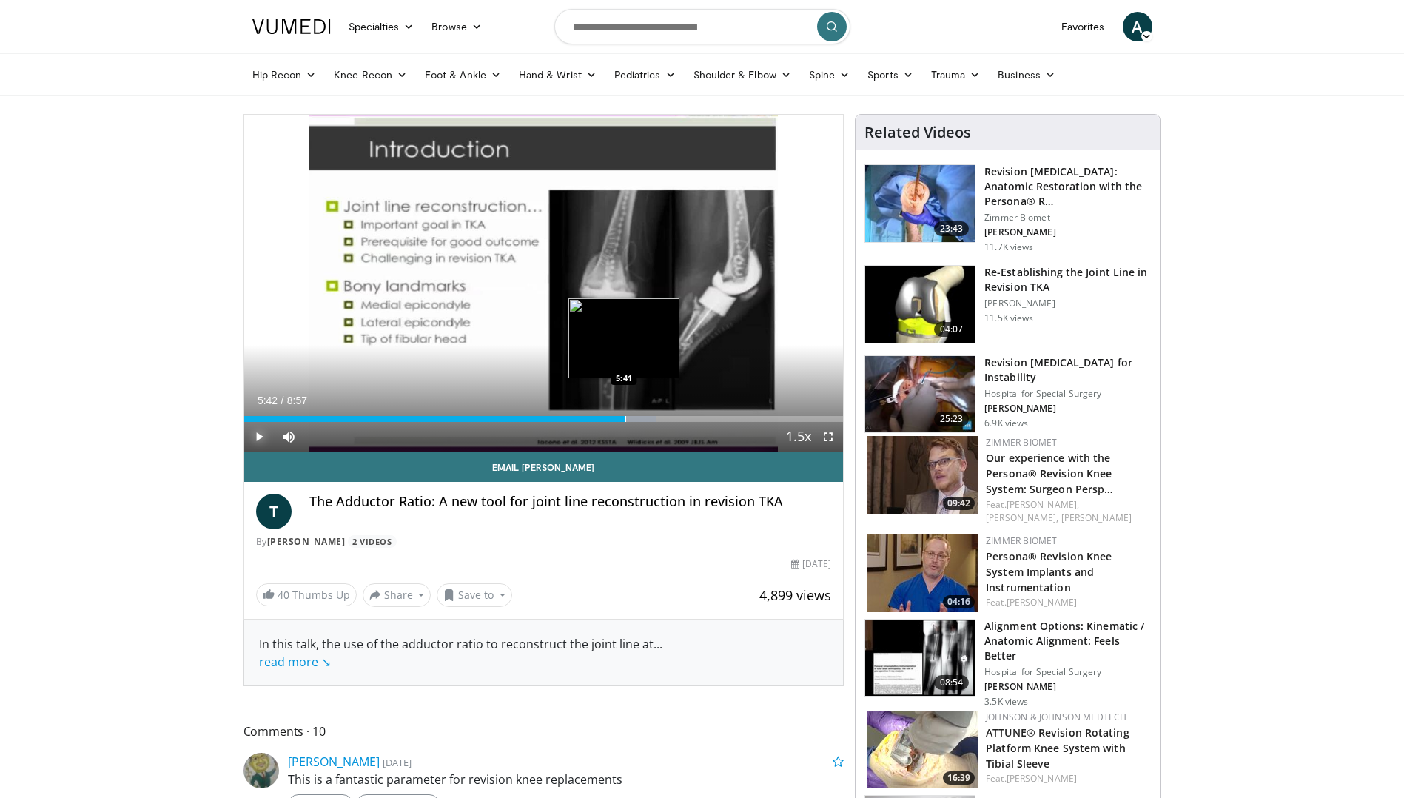
click at [625, 416] on div "Progress Bar" at bounding box center [625, 419] width 1 height 6
click at [651, 419] on div "Progress Bar" at bounding box center [651, 419] width 1 height 6
click at [657, 420] on div "Progress Bar" at bounding box center [657, 419] width 1 height 6
click at [671, 420] on div "Progress Bar" at bounding box center [671, 419] width 1 height 6
click at [688, 419] on div "Progress Bar" at bounding box center [687, 419] width 1 height 6
